Goal: Task Accomplishment & Management: Manage account settings

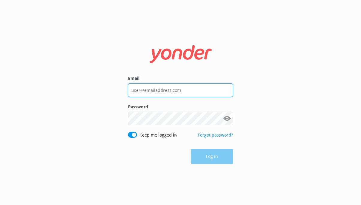
click at [164, 91] on input "Email" at bounding box center [180, 90] width 105 height 14
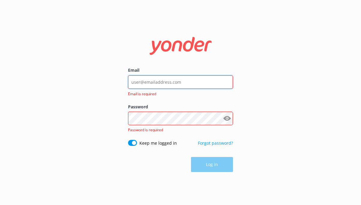
type input "[EMAIL_ADDRESS][DOMAIN_NAME]"
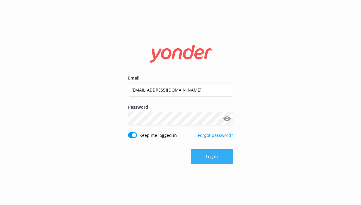
click at [217, 152] on button "Log in" at bounding box center [212, 156] width 42 height 15
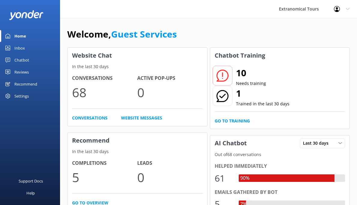
click at [38, 51] on link "Inbox" at bounding box center [30, 48] width 60 height 12
